Goal: Information Seeking & Learning: Learn about a topic

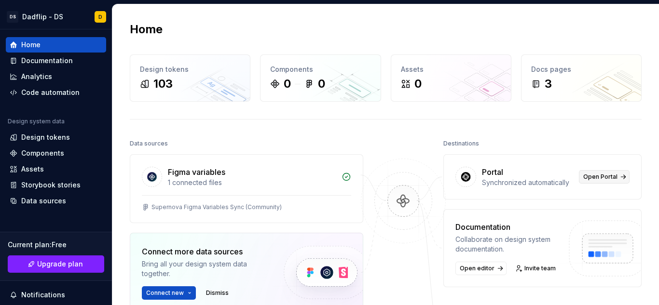
click at [605, 175] on span "Open Portal" at bounding box center [600, 177] width 34 height 8
click at [57, 17] on html "DS Dadflip - DS D Home Documentation Analytics Code automation Design system da…" at bounding box center [329, 152] width 659 height 305
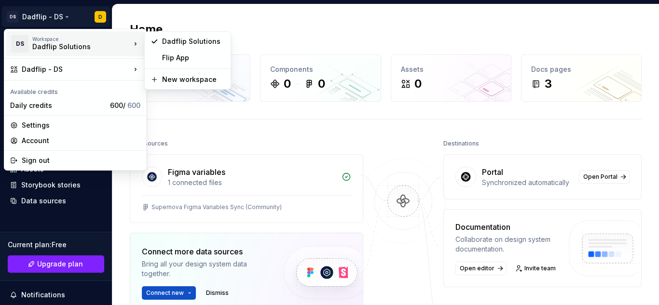
click at [64, 50] on div "Dadflip Solutions" at bounding box center [73, 47] width 82 height 10
click at [223, 18] on html "DS Dadflip - DS D Home Documentation Analytics Code automation Design system da…" at bounding box center [329, 152] width 659 height 305
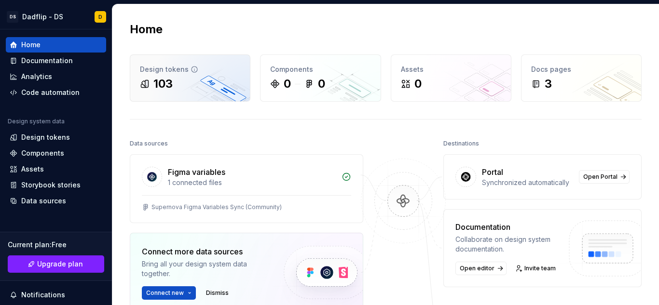
click at [203, 92] on div "Design tokens 103" at bounding box center [190, 78] width 120 height 46
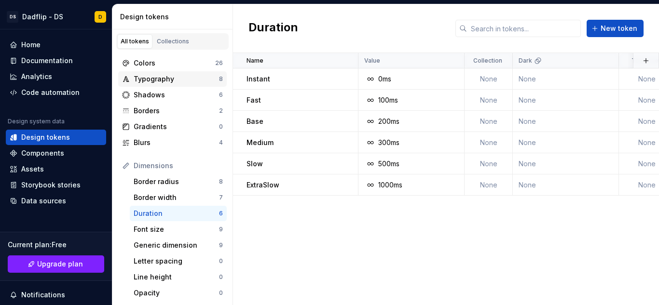
click at [164, 77] on div "Typography" at bounding box center [176, 79] width 85 height 10
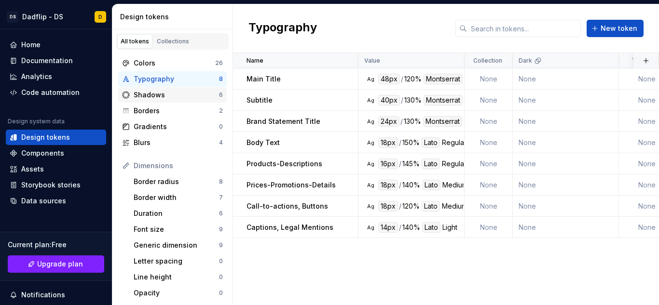
click at [173, 101] on div "Shadows 6" at bounding box center [172, 94] width 109 height 15
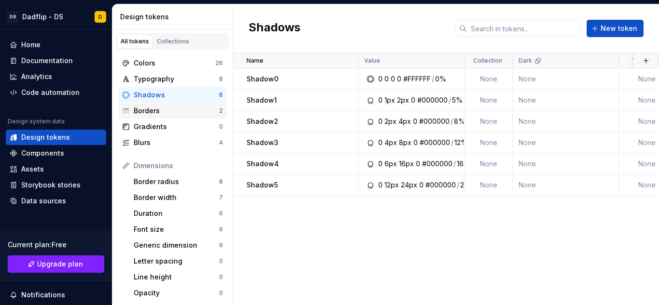
click at [173, 113] on div "Borders" at bounding box center [176, 111] width 85 height 10
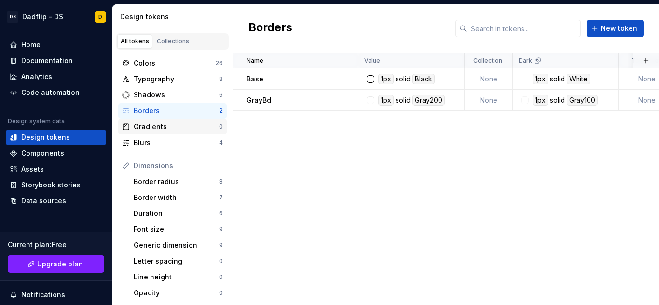
click at [172, 127] on div "Gradients" at bounding box center [176, 127] width 85 height 10
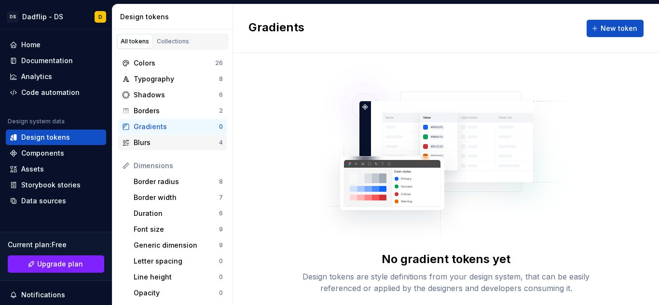
click at [170, 140] on div "Blurs" at bounding box center [176, 143] width 85 height 10
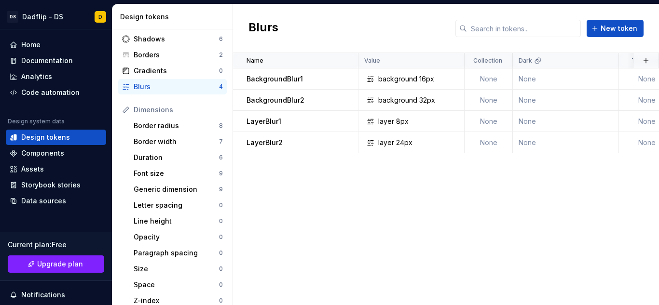
scroll to position [56, 0]
click at [169, 127] on div "Border radius" at bounding box center [176, 126] width 85 height 10
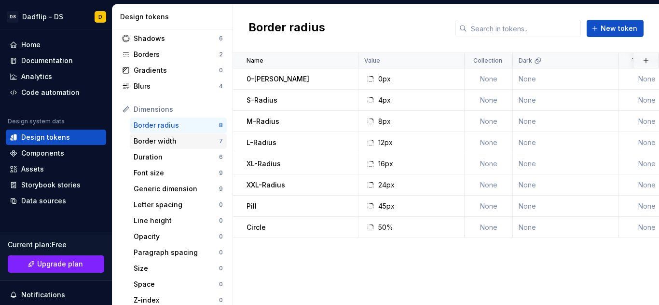
click at [168, 139] on div "Border width" at bounding box center [176, 142] width 85 height 10
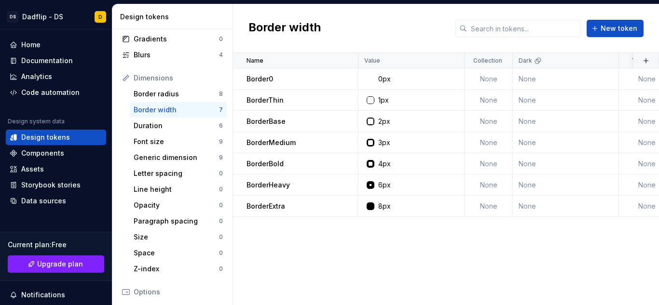
scroll to position [89, 0]
click at [167, 129] on div "Duration" at bounding box center [176, 125] width 85 height 10
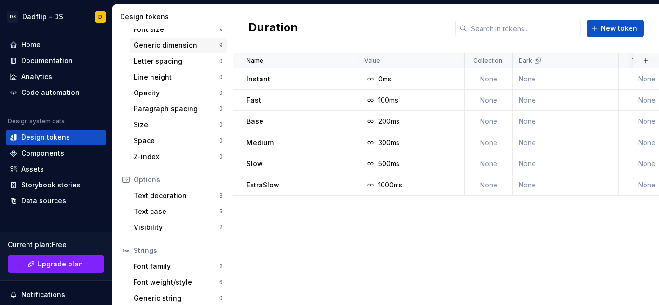
scroll to position [223, 0]
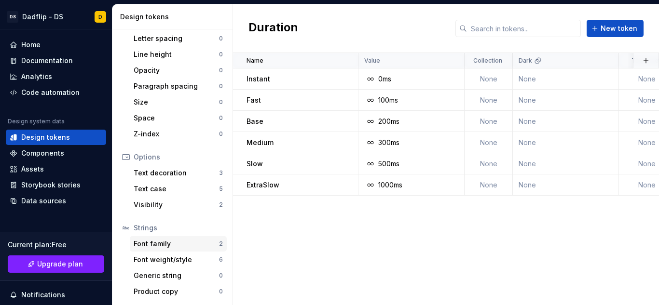
click at [170, 247] on div "Font family" at bounding box center [176, 244] width 85 height 10
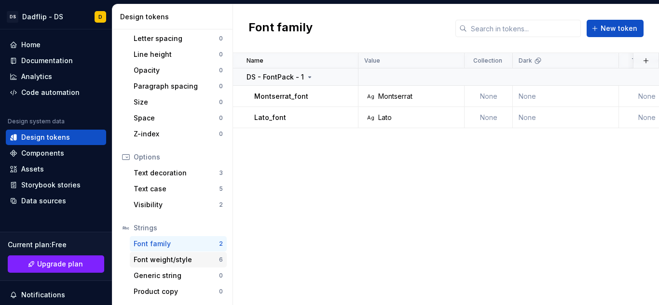
click at [166, 262] on div "Font weight/style" at bounding box center [176, 260] width 85 height 10
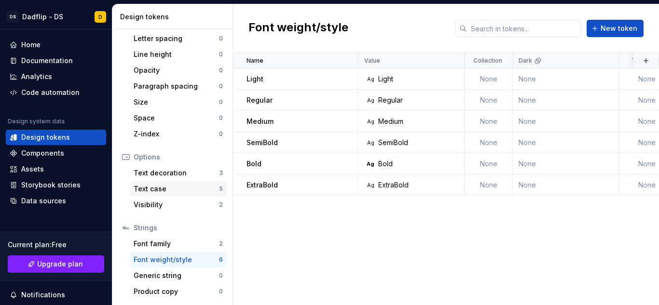
click at [170, 192] on div "Text case" at bounding box center [176, 189] width 85 height 10
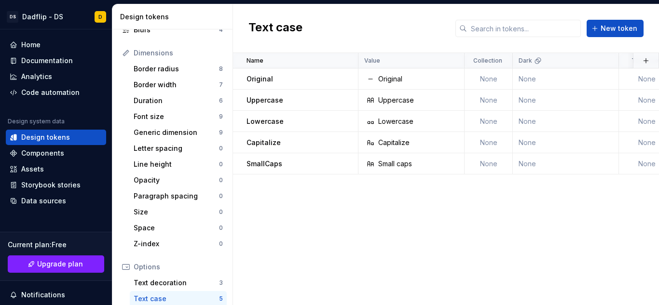
scroll to position [112, 0]
click at [58, 153] on div "Components" at bounding box center [42, 154] width 43 height 10
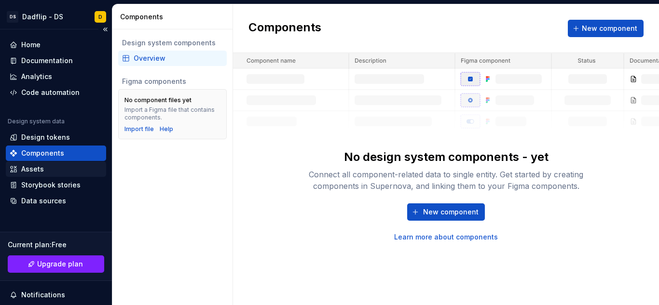
click at [58, 165] on div "Assets" at bounding box center [56, 170] width 93 height 10
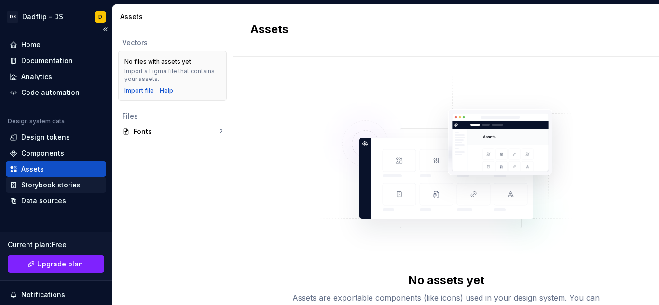
click at [45, 188] on div "Storybook stories" at bounding box center [50, 185] width 59 height 10
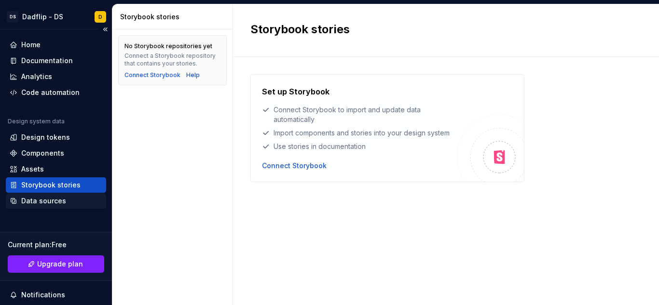
click at [54, 197] on div "Data sources" at bounding box center [43, 201] width 45 height 10
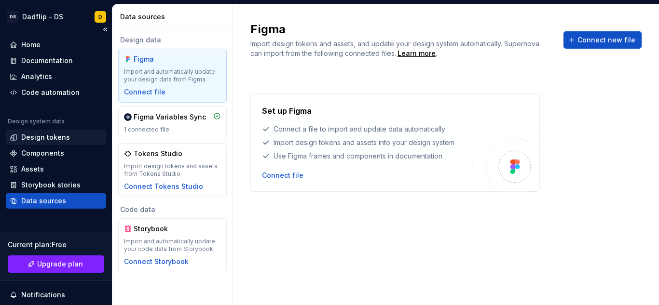
click at [53, 143] on div "Design tokens" at bounding box center [56, 137] width 100 height 15
